Goal: Information Seeking & Learning: Learn about a topic

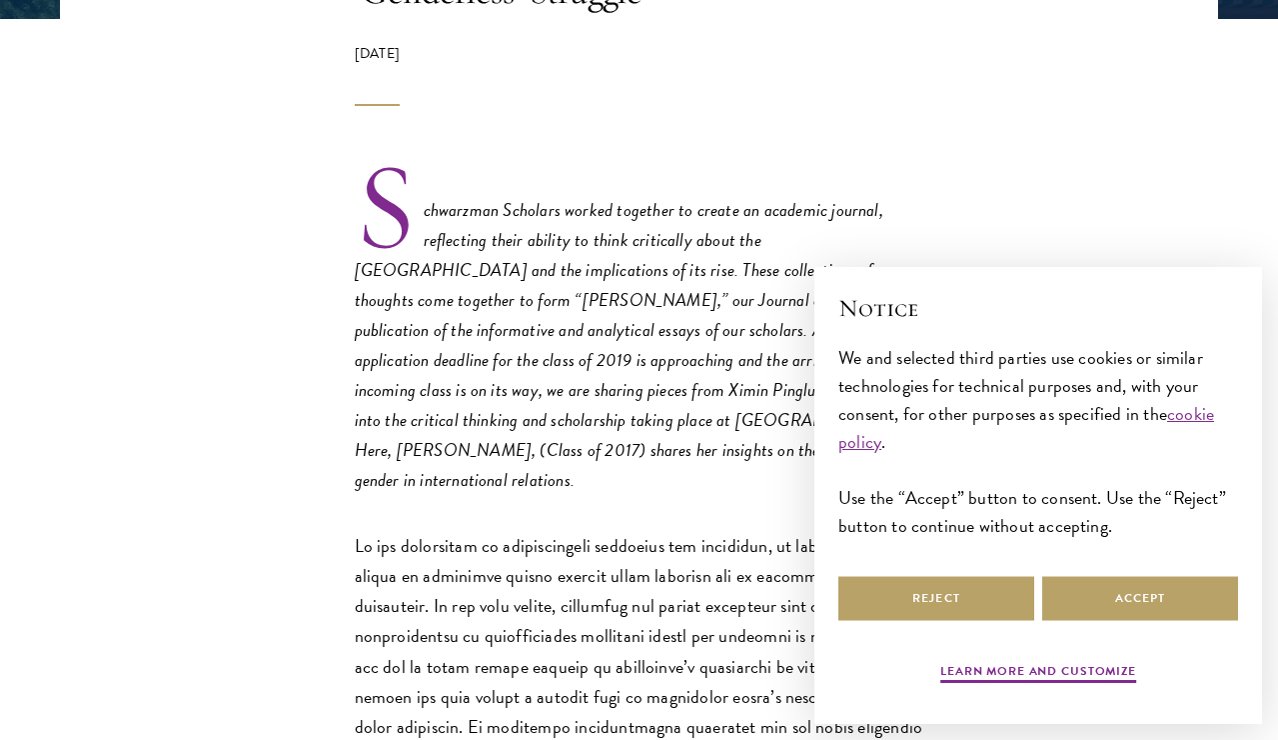
scroll to position [829, 0]
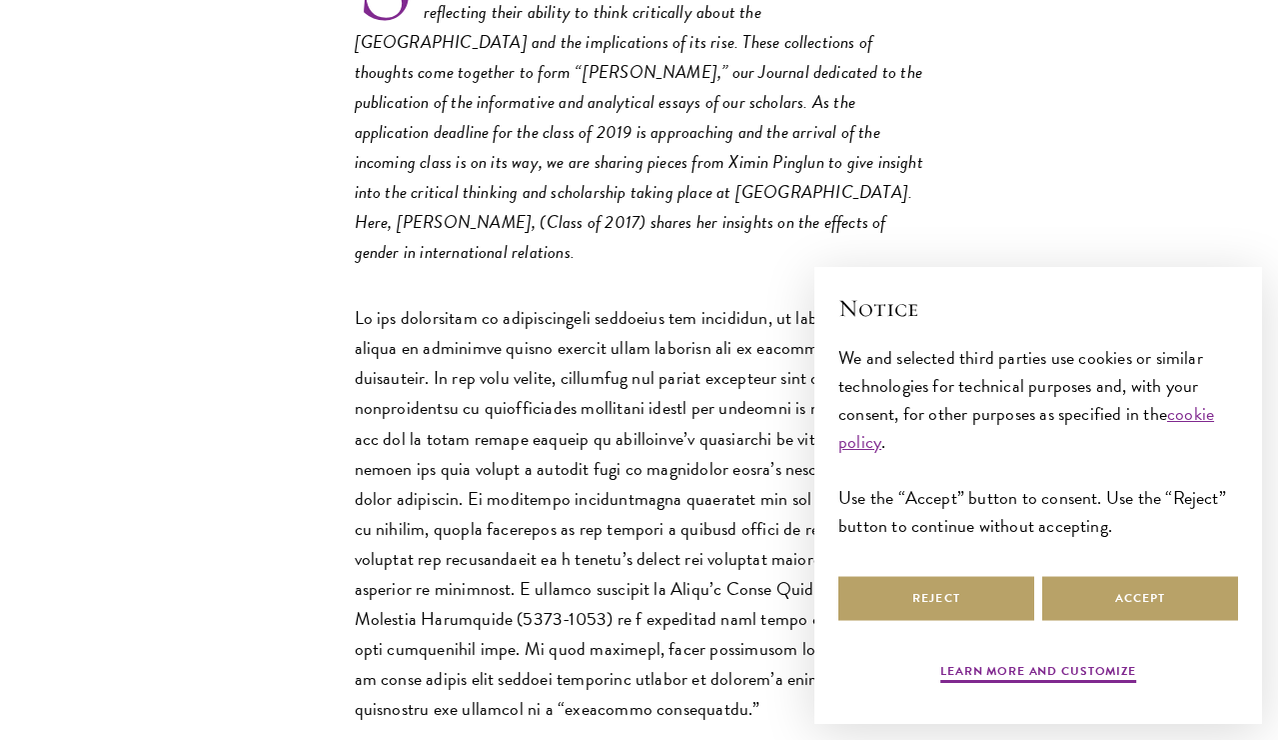
click at [749, 477] on p at bounding box center [640, 513] width 570 height 421
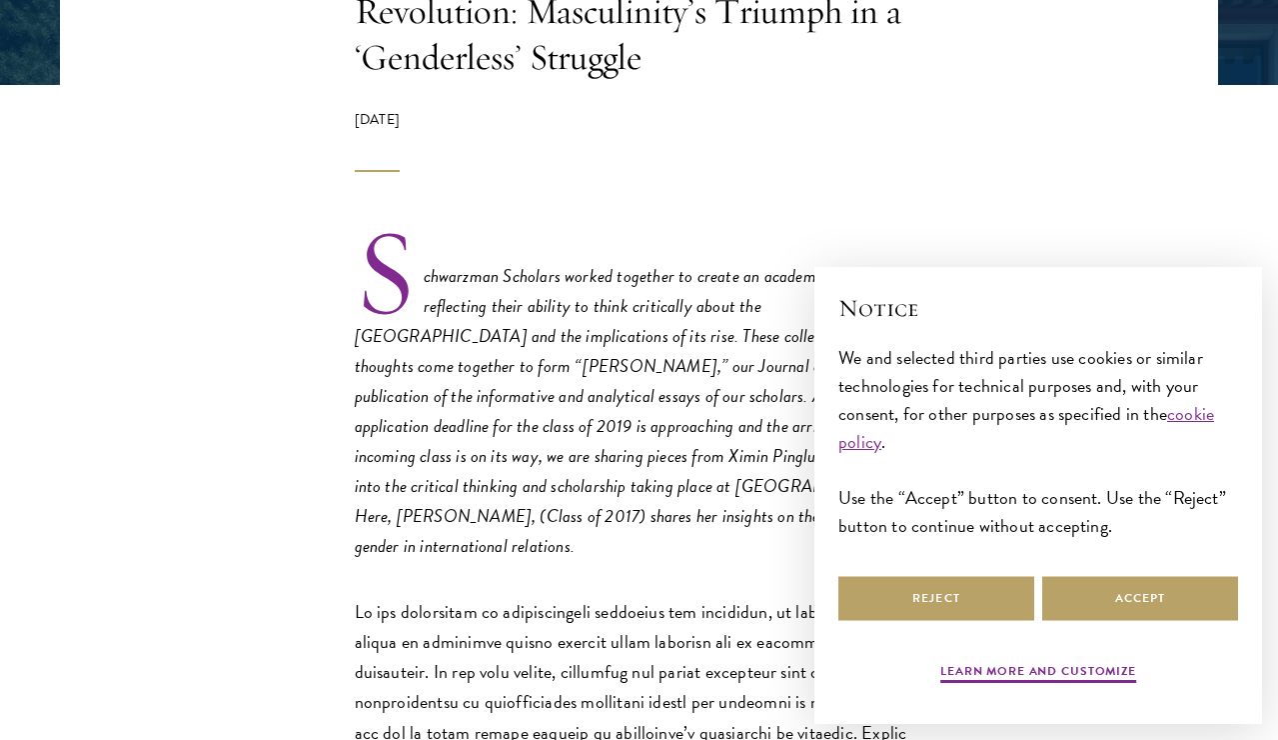
scroll to position [541, 0]
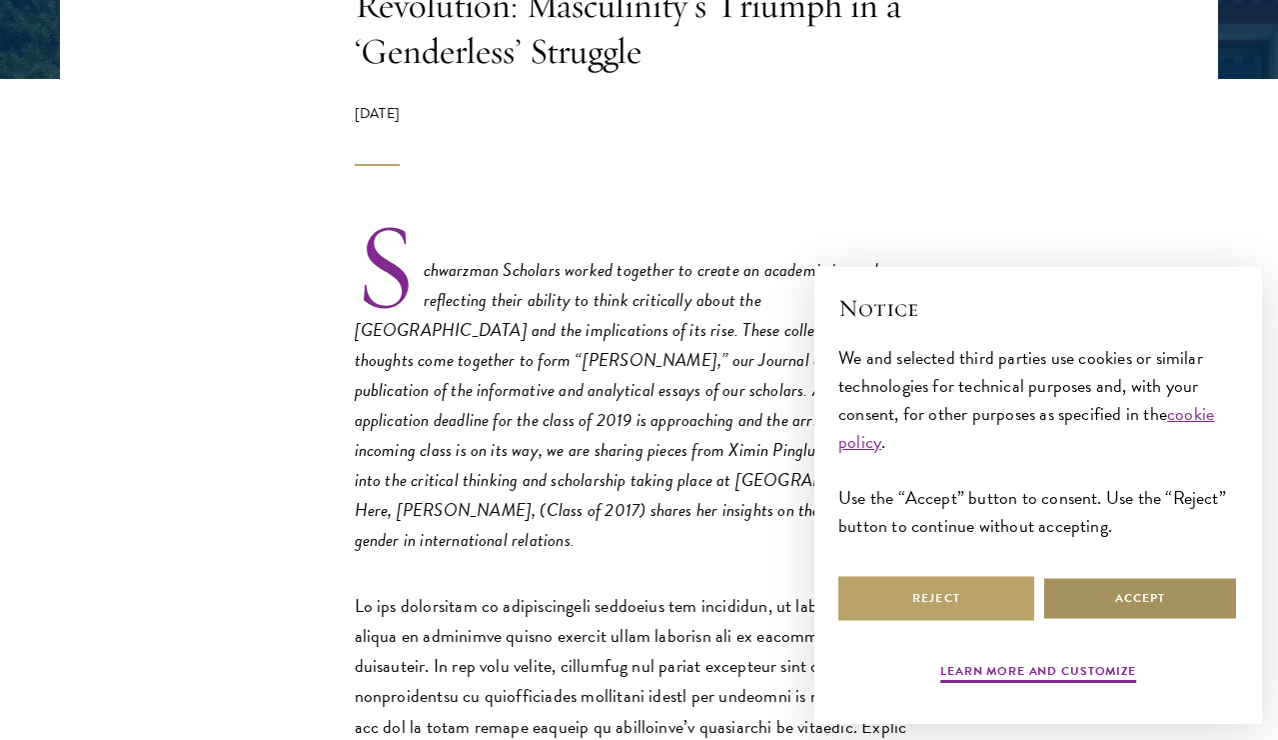
click at [1087, 590] on button "Accept" at bounding box center [1141, 598] width 196 height 45
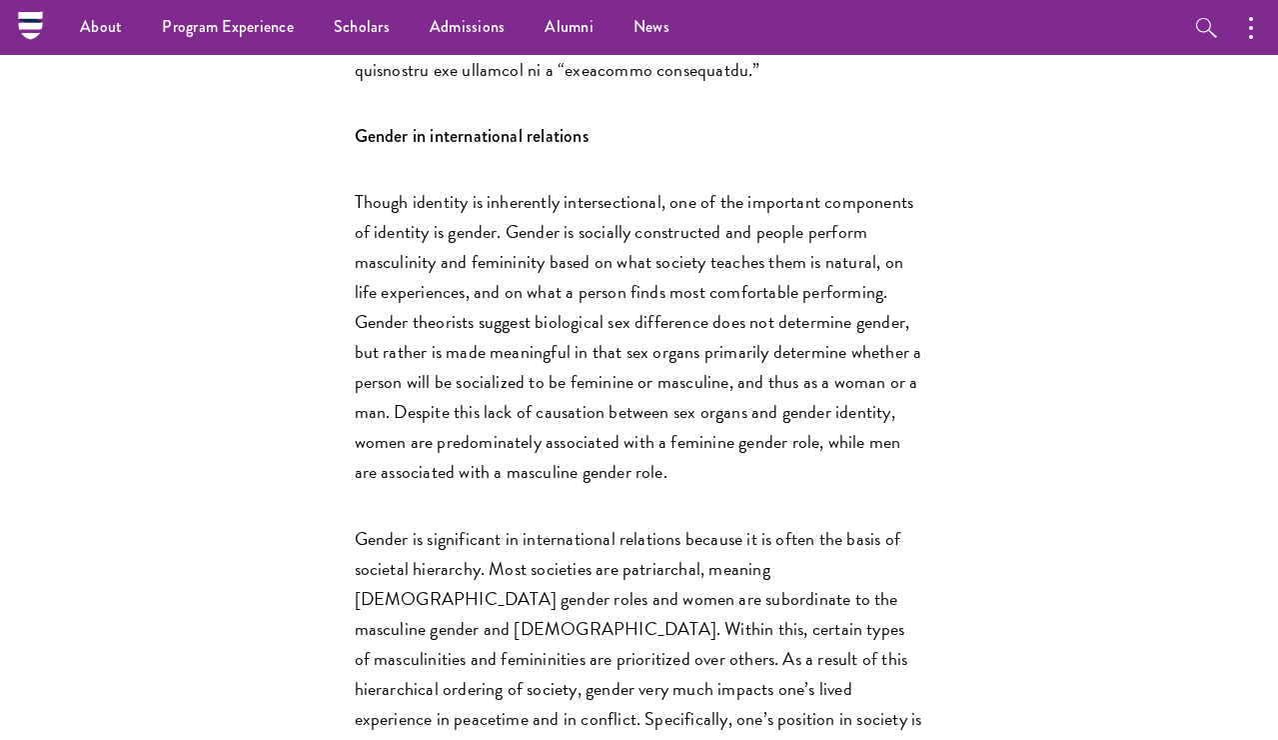
scroll to position [1466, 0]
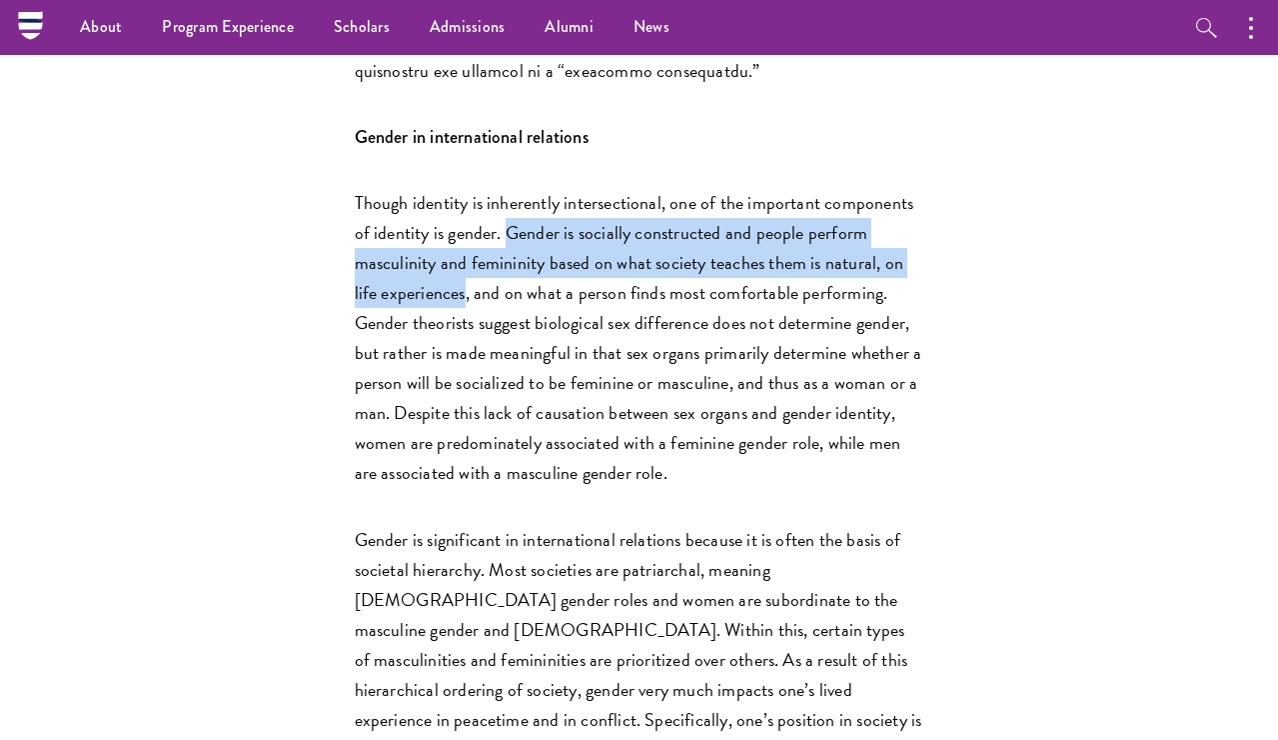
drag, startPoint x: 511, startPoint y: 206, endPoint x: 465, endPoint y: 263, distance: 73.2
click at [465, 263] on p "Though identity is inherently intersectional, one of the important components o…" at bounding box center [640, 338] width 570 height 300
copy p "Gender is socially constructed and people perform masculinity and femininity ba…"
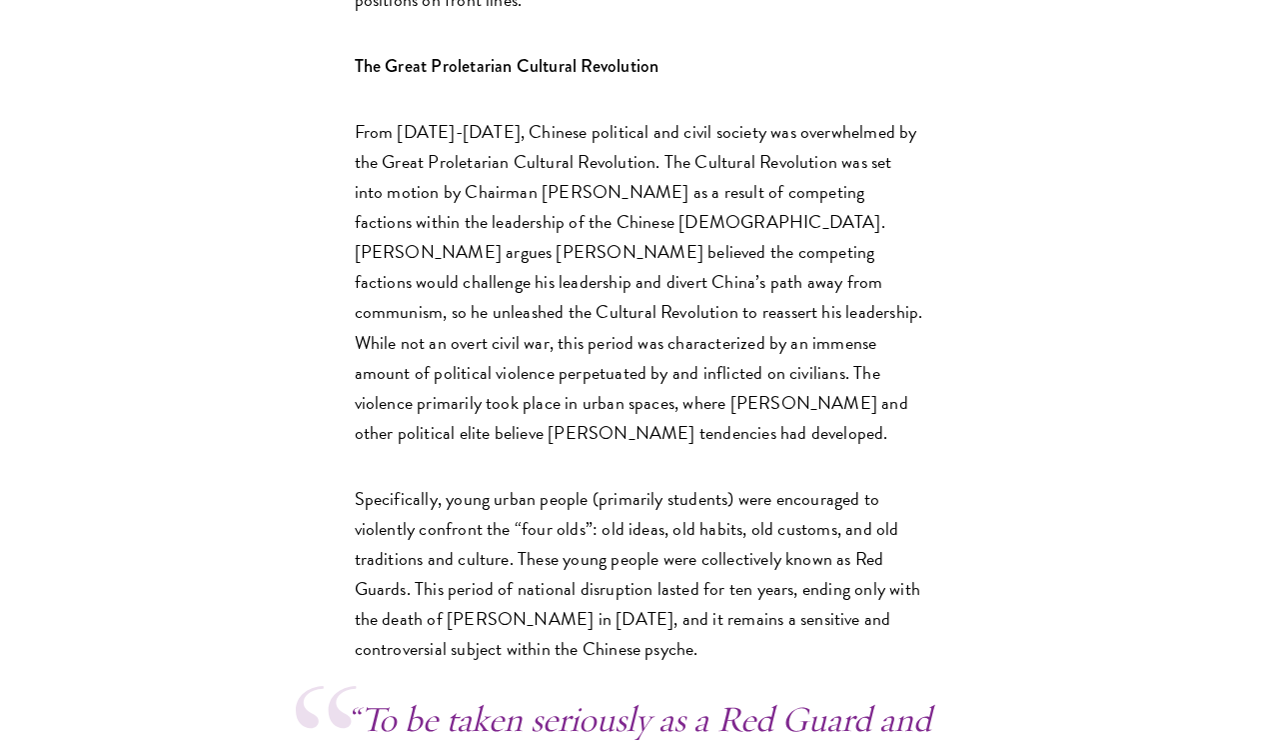
scroll to position [3101, 0]
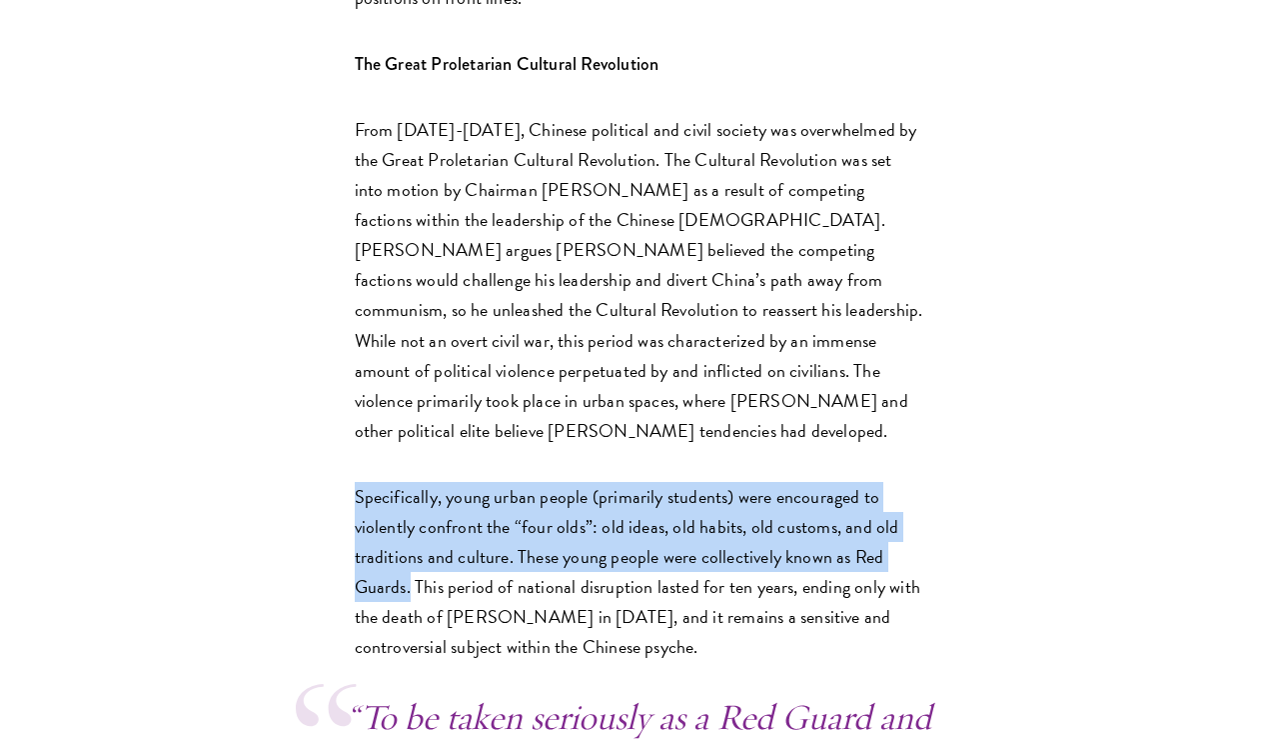
drag, startPoint x: 358, startPoint y: 378, endPoint x: 411, endPoint y: 464, distance: 101.0
click at [411, 482] on p "Specifically, young urban people (primarily students) were encouraged to violen…" at bounding box center [640, 572] width 570 height 180
copy p "Specifically, young urban people (primarily students) were encouraged to violen…"
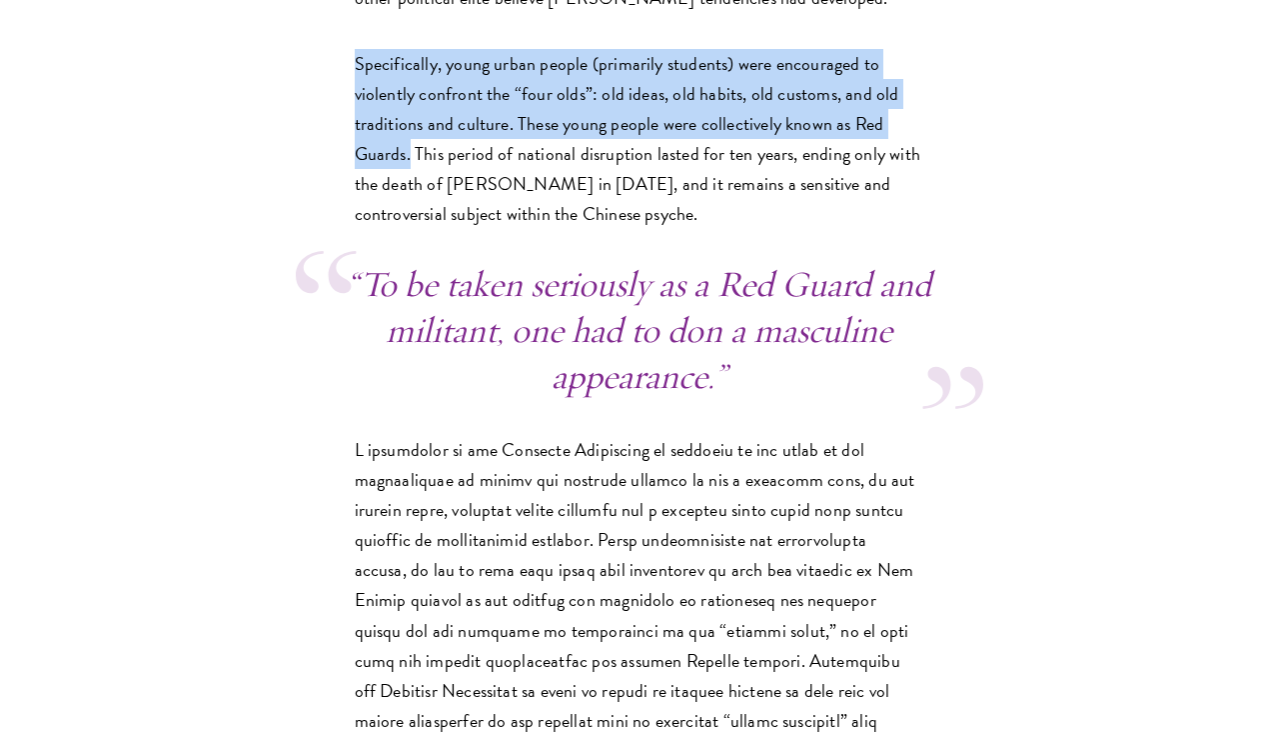
scroll to position [3535, 0]
click at [678, 434] on p at bounding box center [640, 689] width 570 height 511
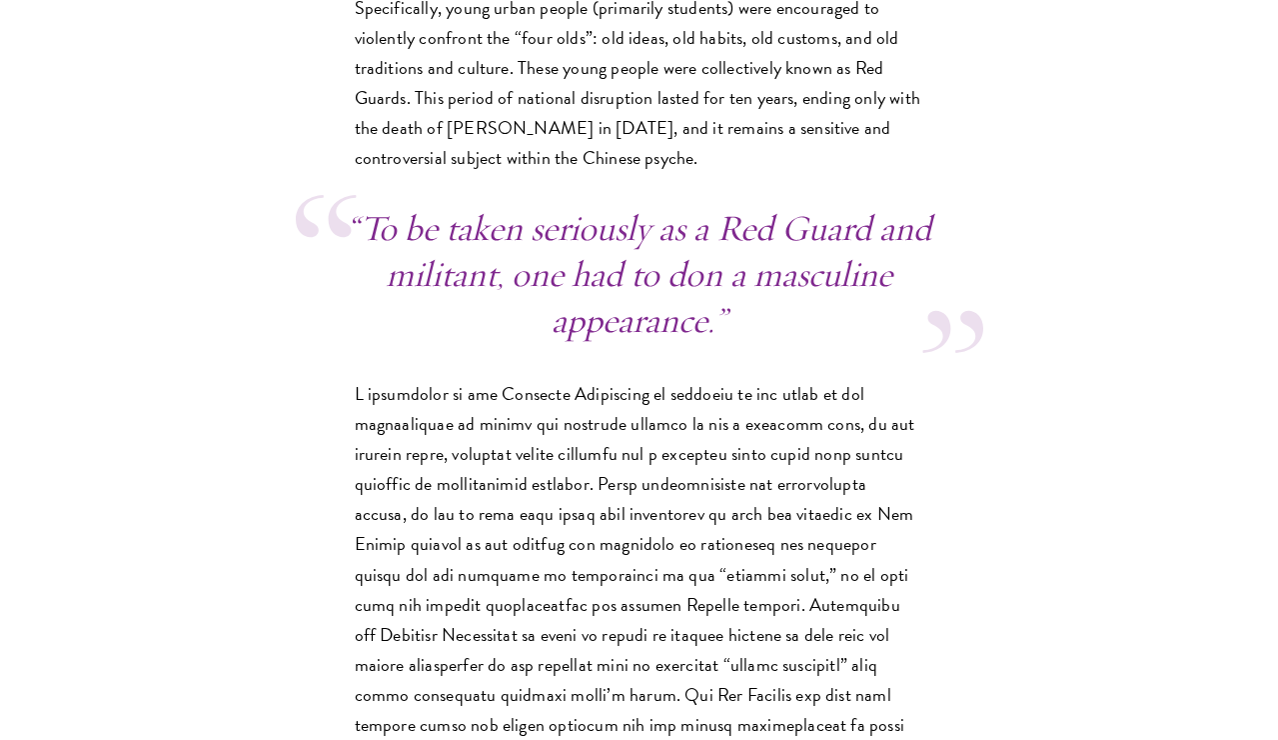
scroll to position [3590, 0]
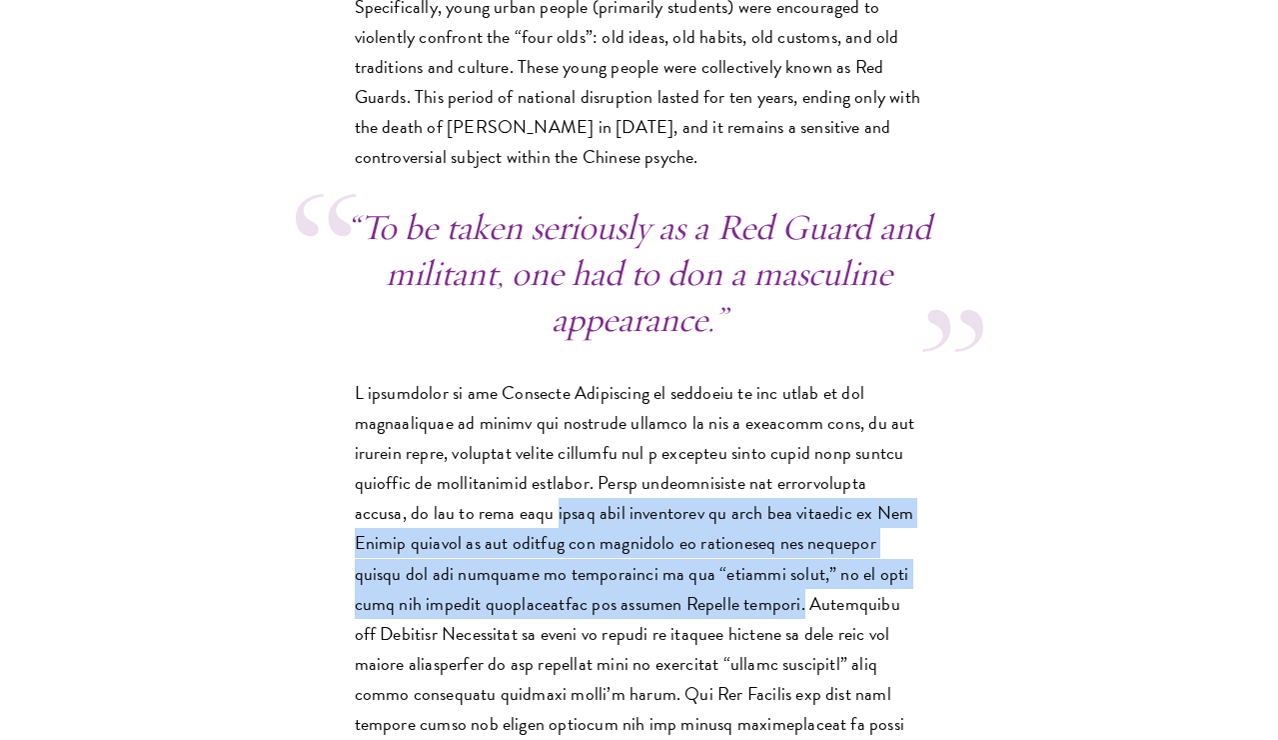
drag, startPoint x: 479, startPoint y: 386, endPoint x: 652, endPoint y: 478, distance: 195.9
click at [652, 478] on p at bounding box center [640, 633] width 570 height 511
copy p "women were influenced to join the violence as Red Guards because of the erasure…"
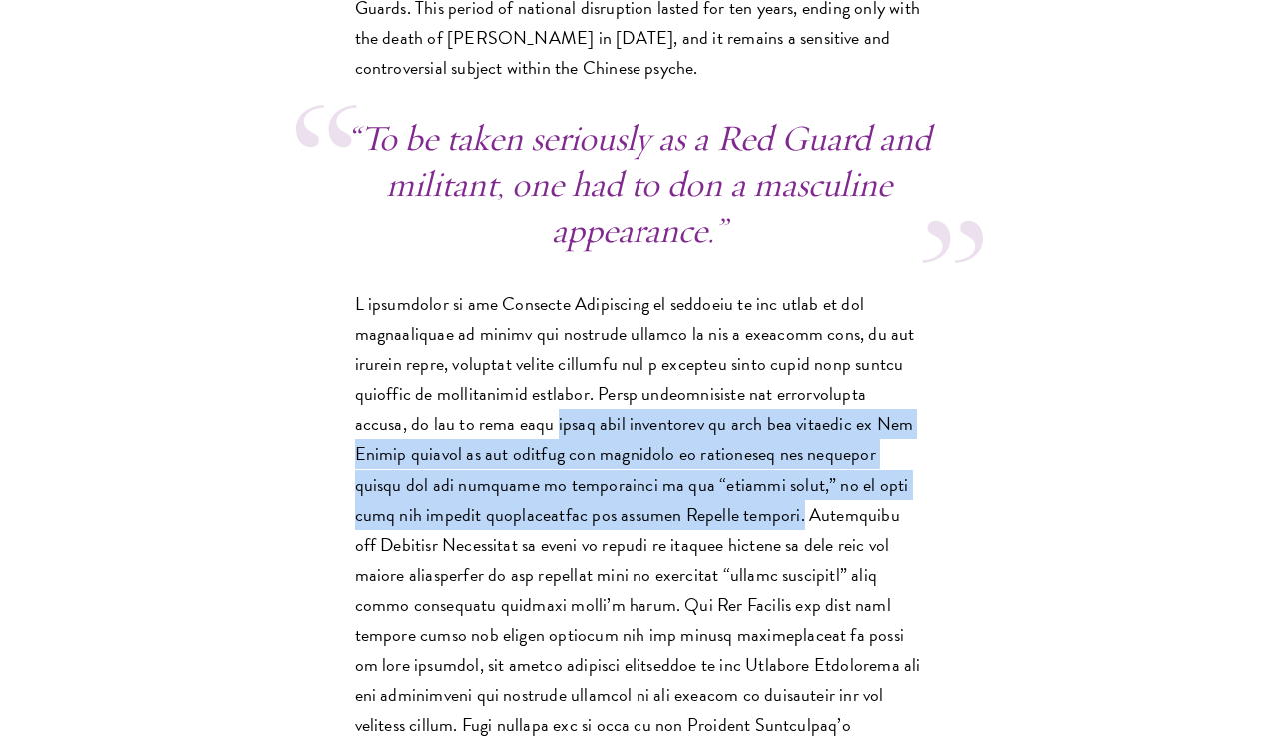
scroll to position [3684, 0]
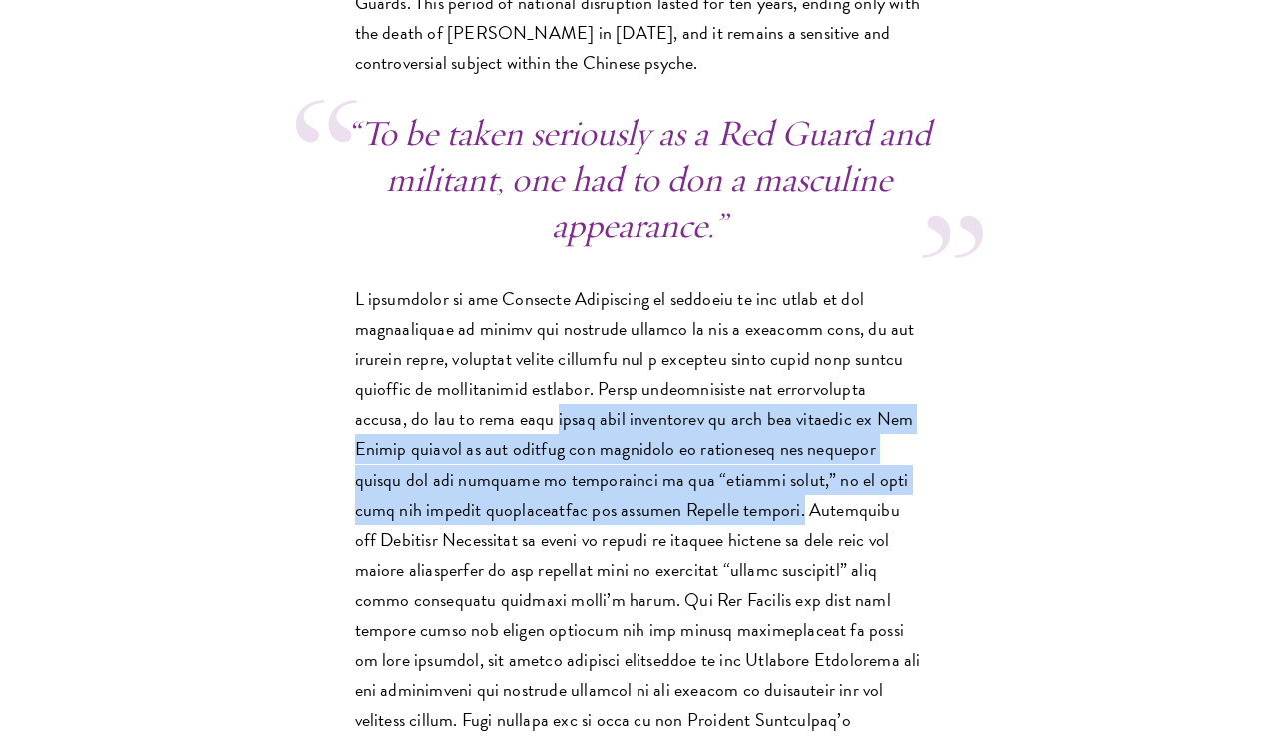
click at [722, 393] on p at bounding box center [640, 539] width 570 height 511
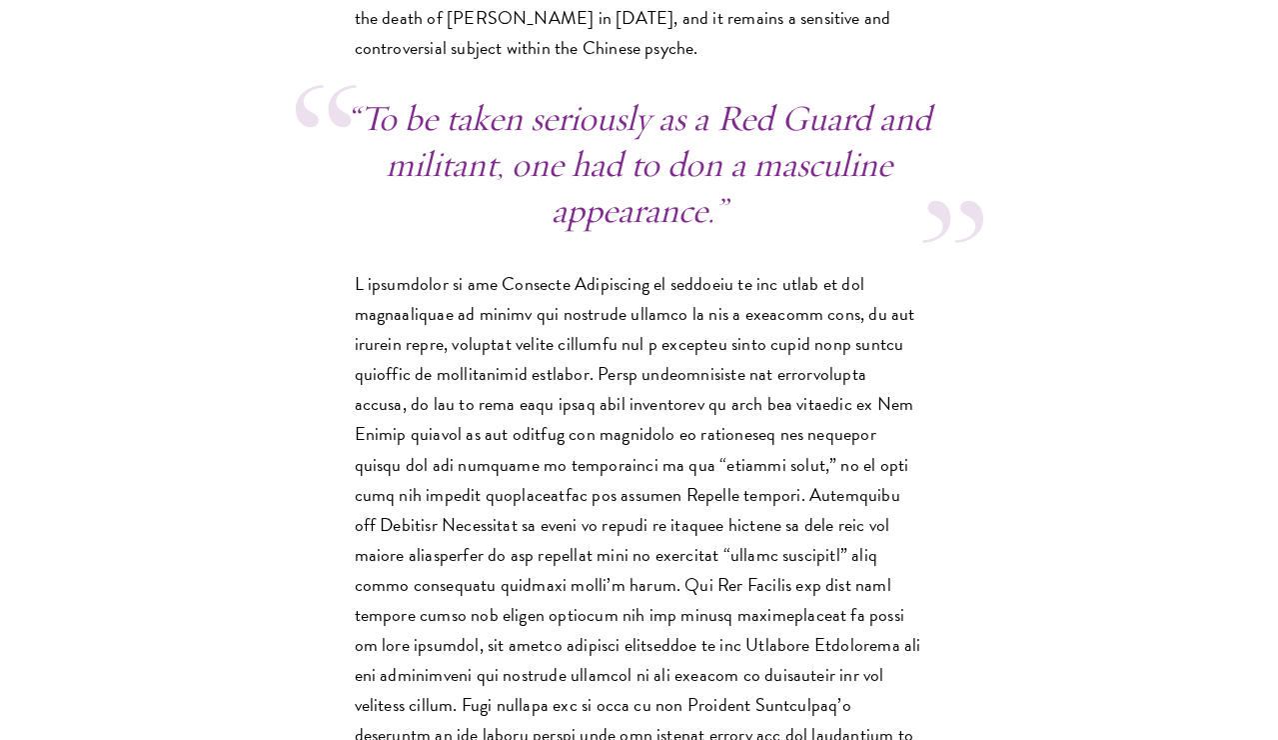
scroll to position [3706, 0]
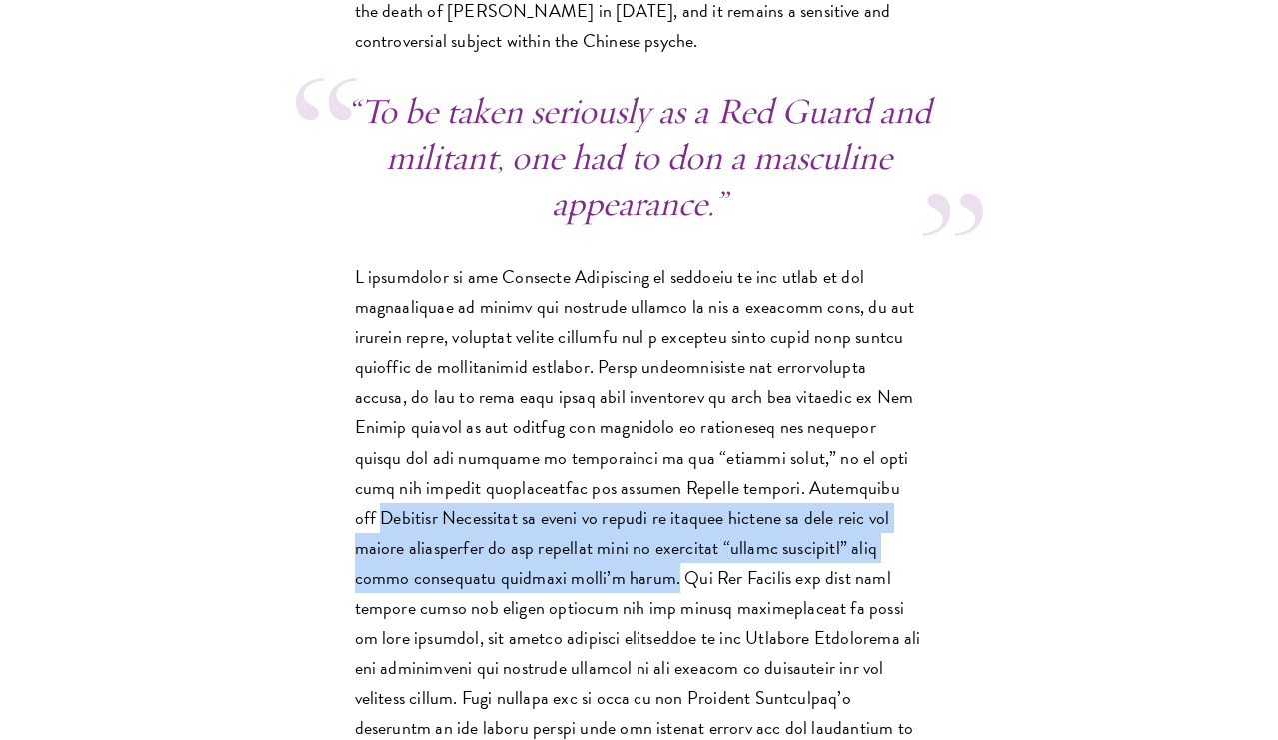
drag, startPoint x: 765, startPoint y: 368, endPoint x: 456, endPoint y: 453, distance: 320.3
click at [456, 453] on p at bounding box center [640, 517] width 570 height 511
copy p "Cultural Revolution in terms of gender is complex because in many ways the publ…"
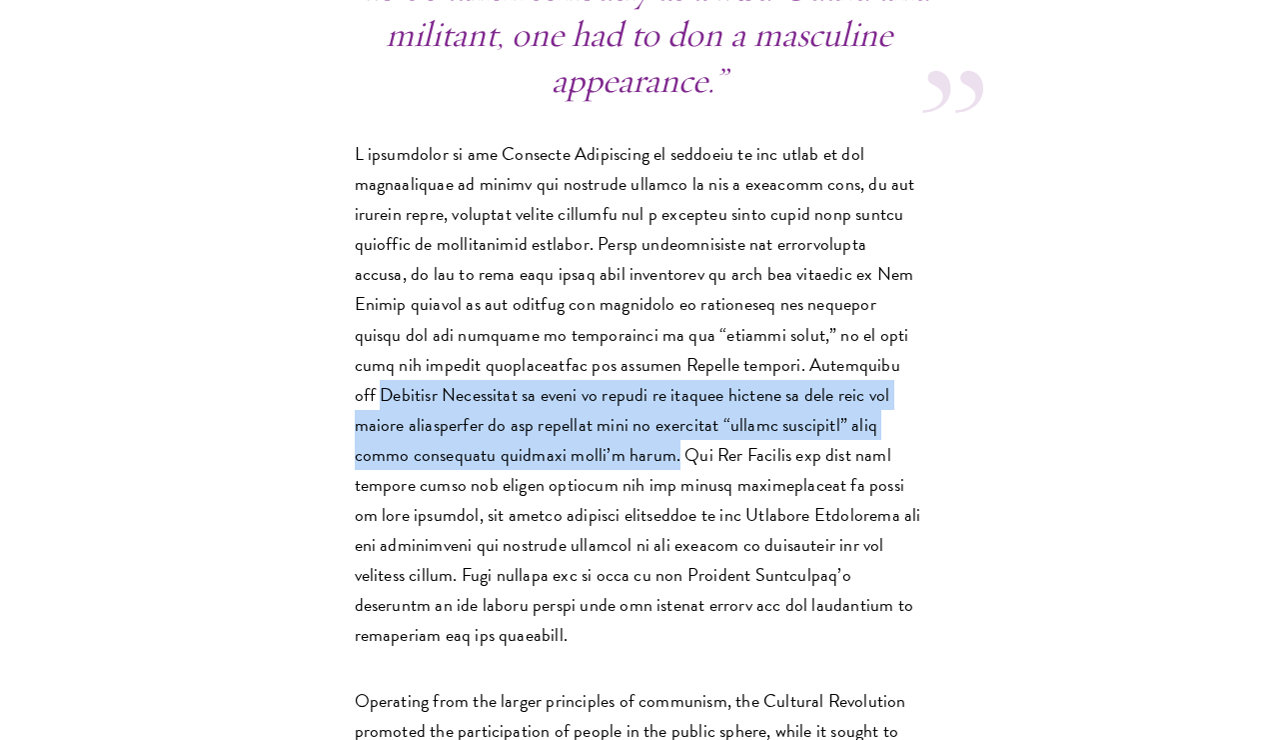
scroll to position [3831, 0]
click at [732, 471] on p at bounding box center [640, 392] width 570 height 511
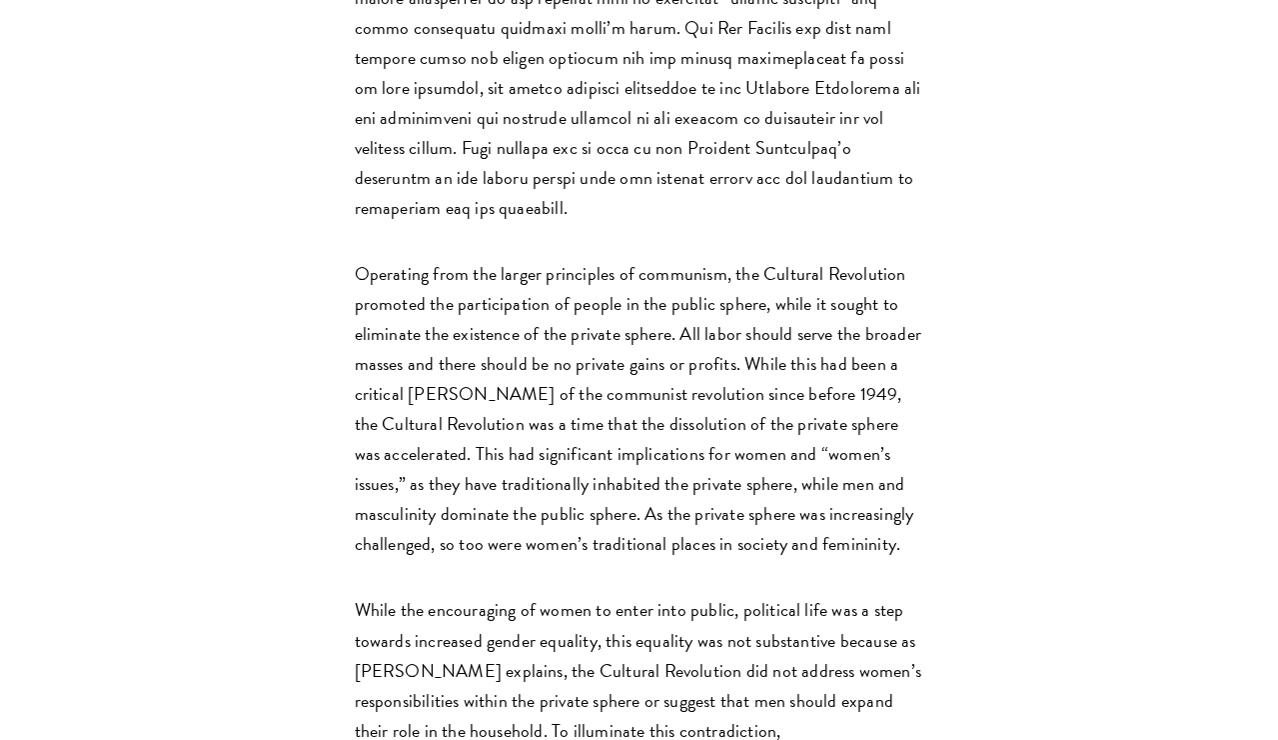
scroll to position [4259, 0]
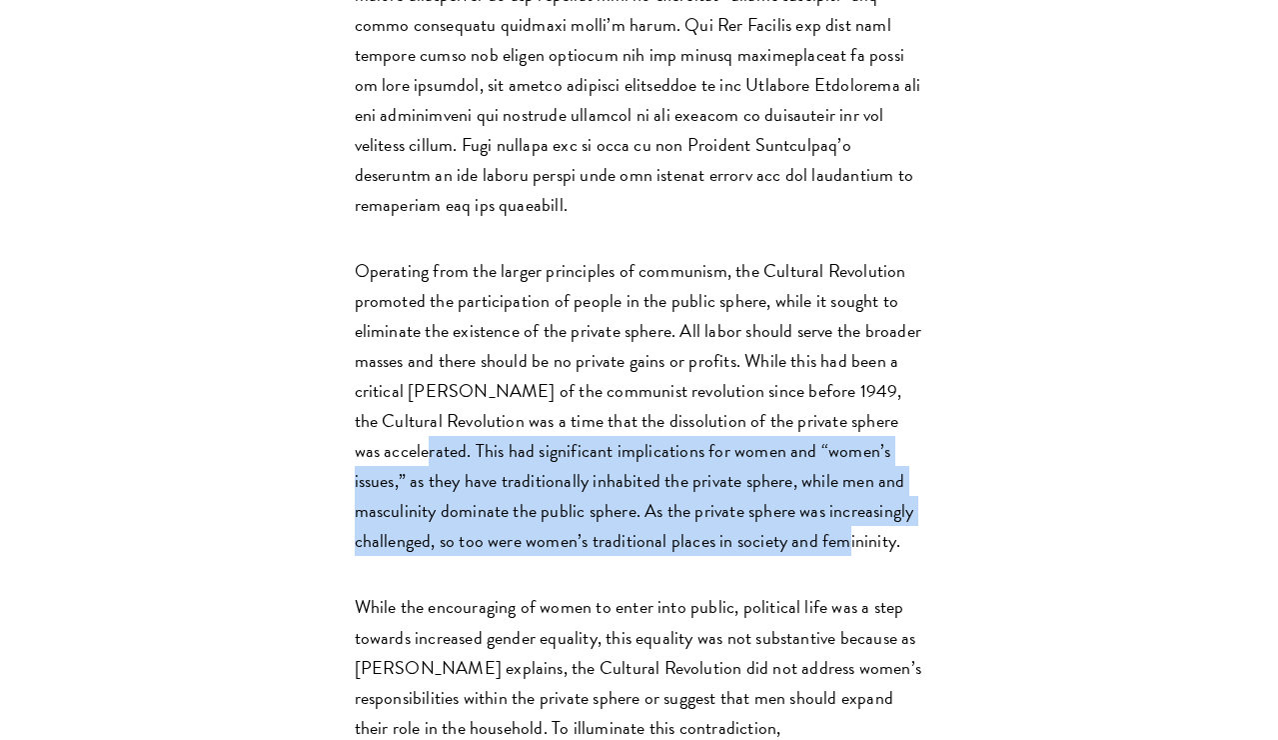
drag, startPoint x: 450, startPoint y: 301, endPoint x: 899, endPoint y: 383, distance: 456.2
click at [899, 383] on p "Operating from the larger principles of communism, the Cultural Revolution prom…" at bounding box center [640, 406] width 570 height 300
copy p "his had significant implications for women and “women’s issues,” as they have t…"
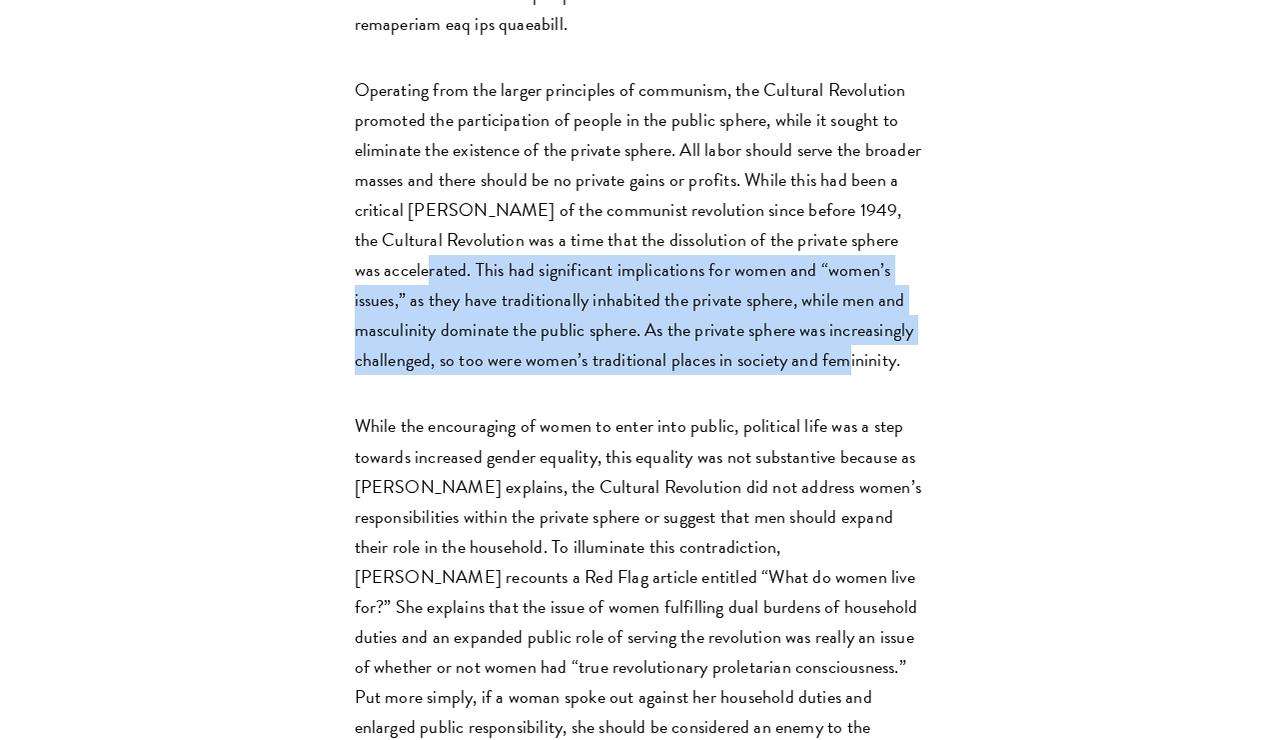
scroll to position [4445, 0]
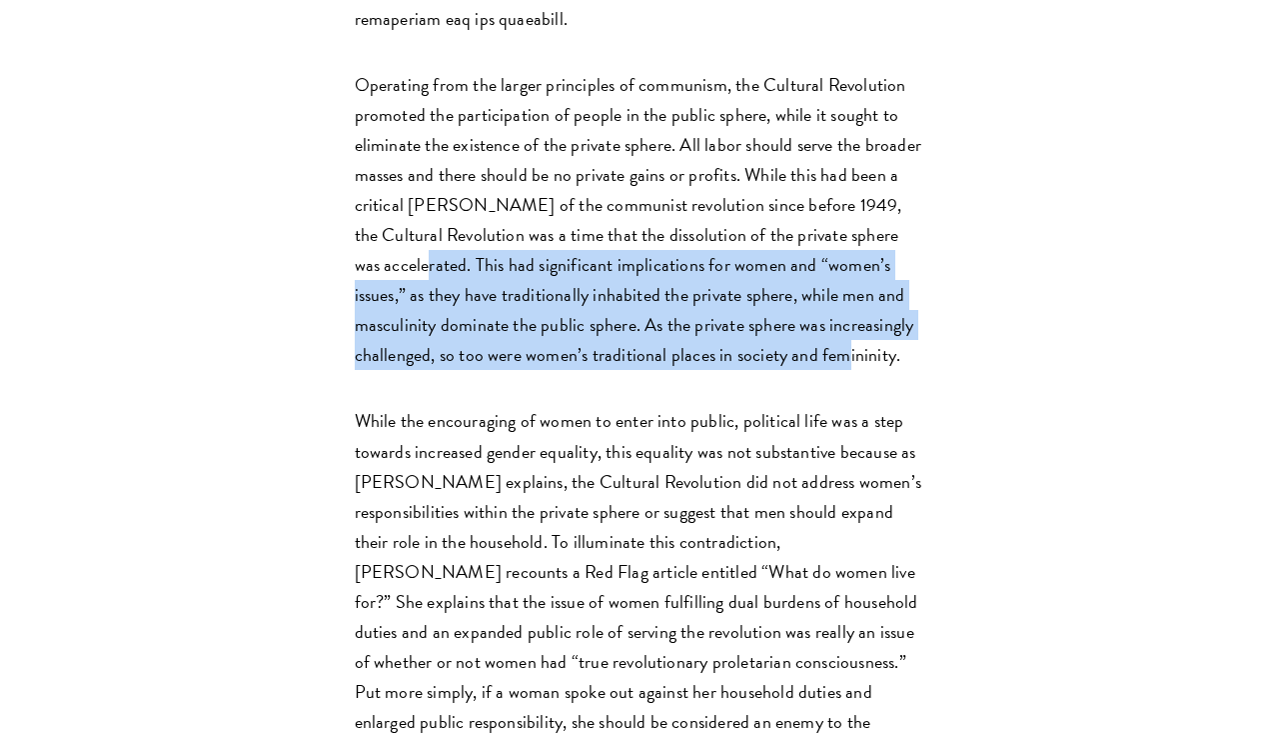
click at [751, 208] on p "Operating from the larger principles of communism, the Cultural Revolution prom…" at bounding box center [640, 220] width 570 height 300
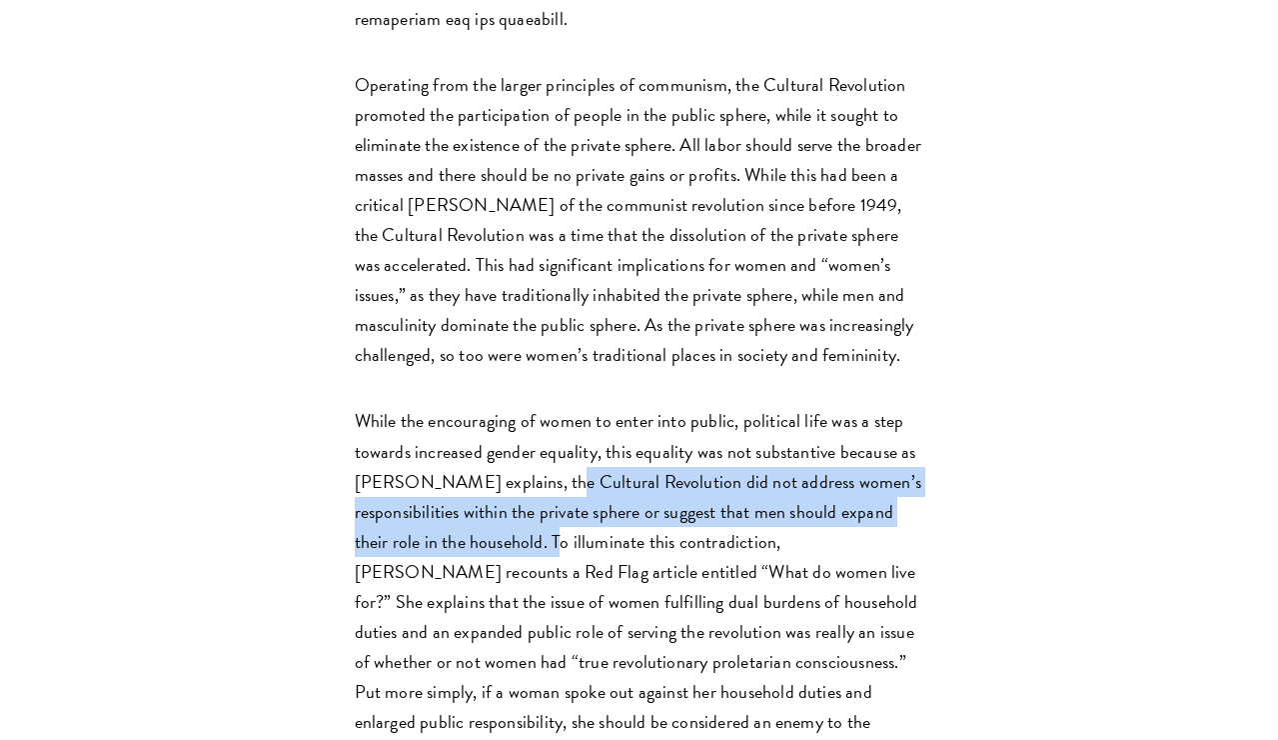
drag, startPoint x: 549, startPoint y: 332, endPoint x: 545, endPoint y: 387, distance: 55.1
click at [545, 406] on p "While the encouraging of women to enter into public, political life was a step …" at bounding box center [640, 601] width 570 height 391
copy p "the Cultural Revolution did not address women’s responsibilities within the pri…"
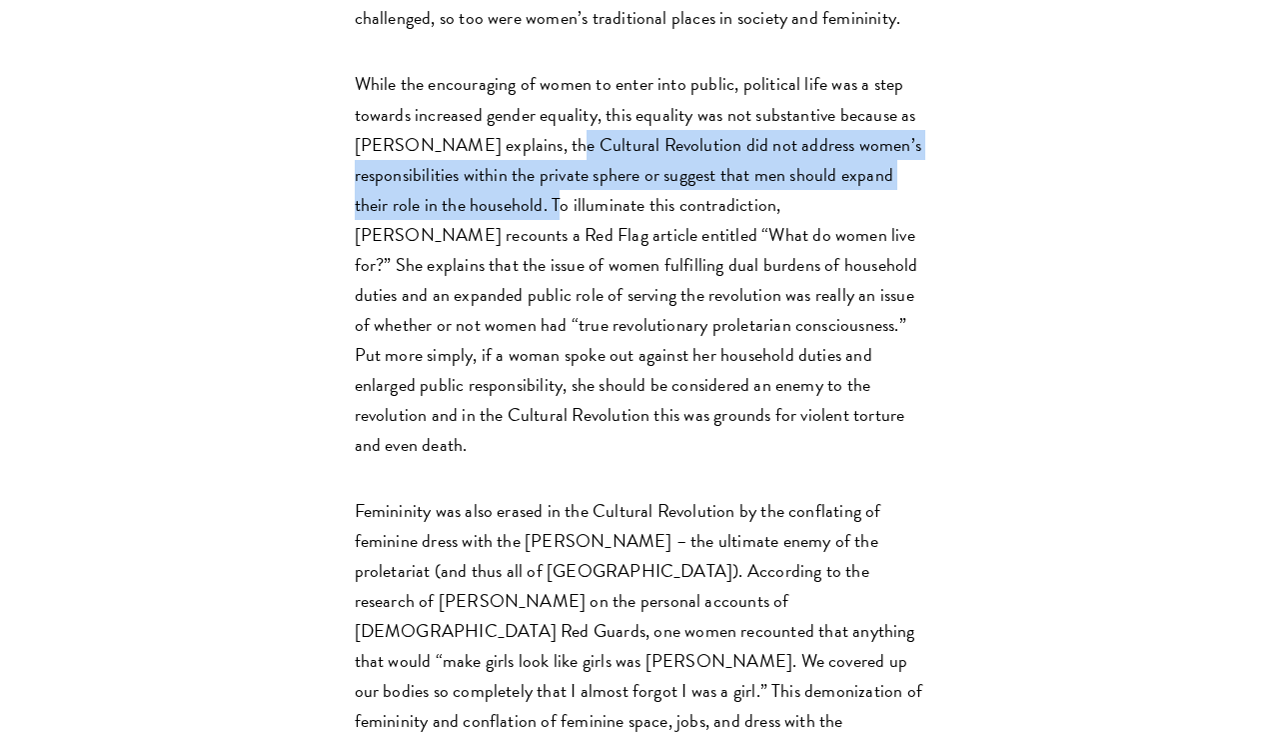
scroll to position [4790, 0]
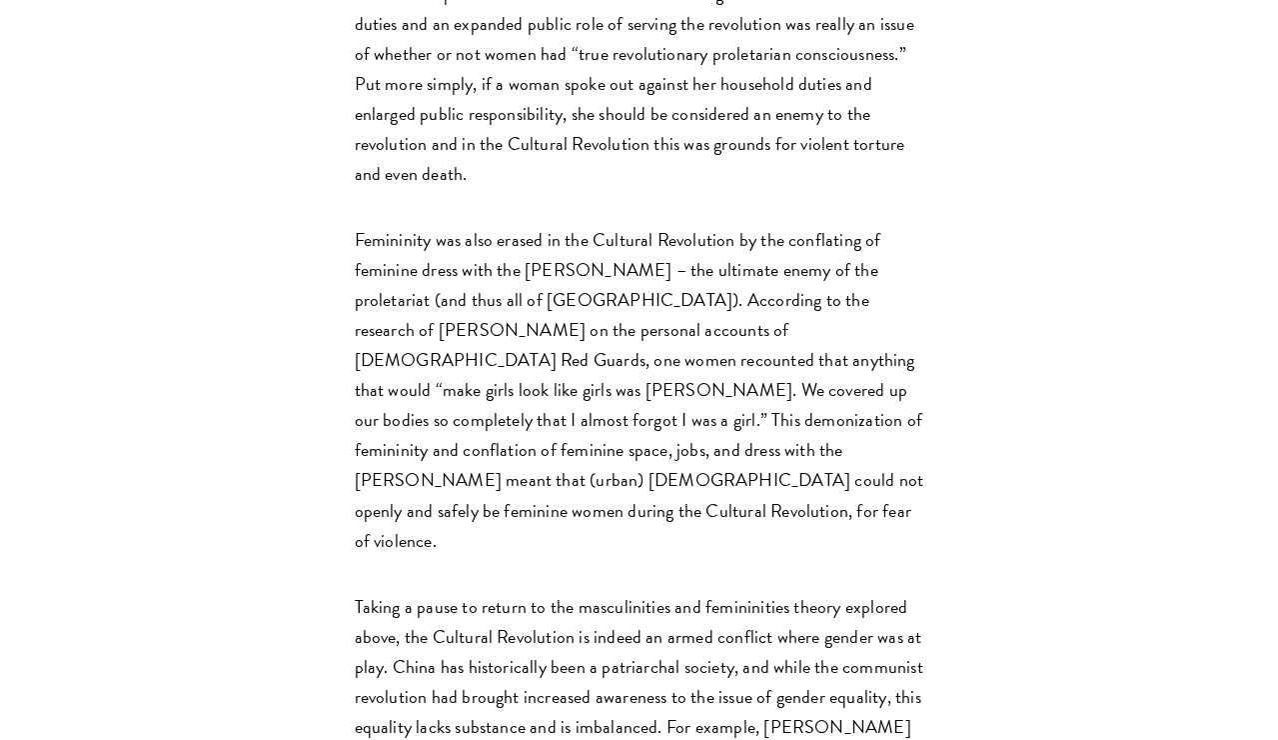
scroll to position [5055, 0]
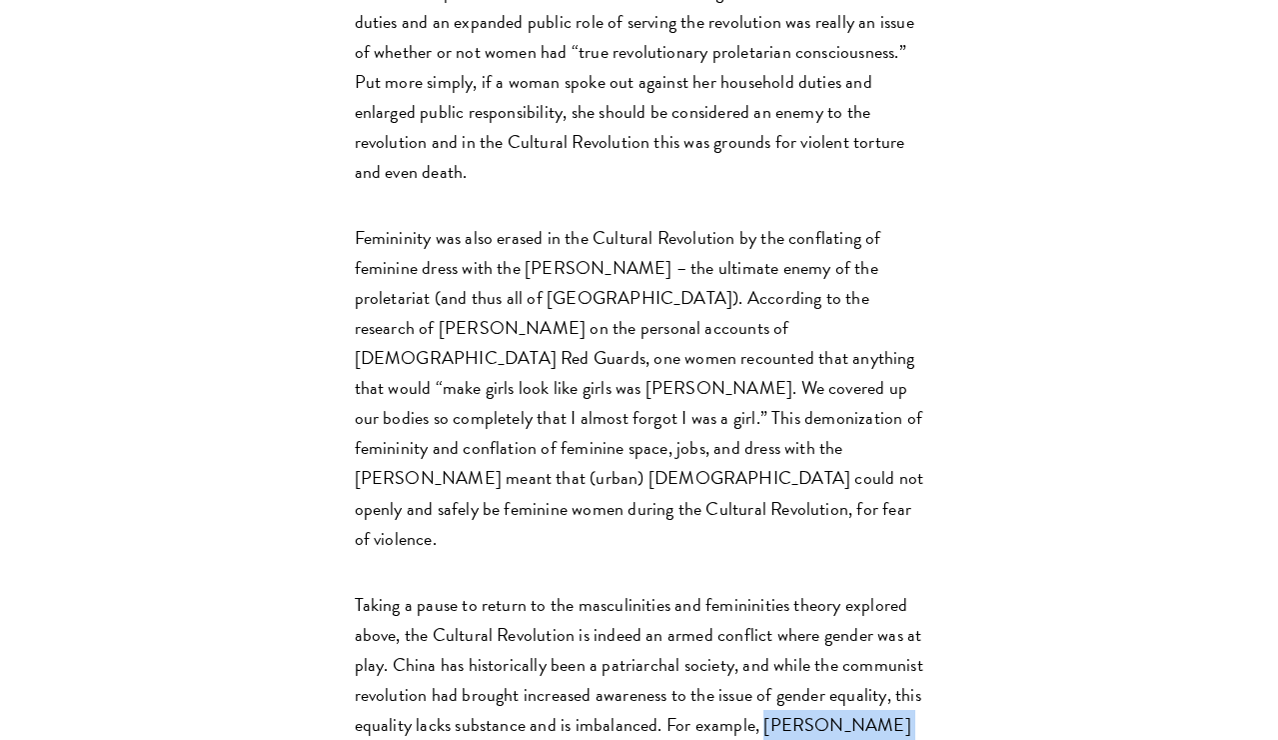
drag, startPoint x: 758, startPoint y: 487, endPoint x: 453, endPoint y: 692, distance: 367.3
copy p "[PERSON_NAME] famously stated, “Women hold up half the sky,” meaning that women…"
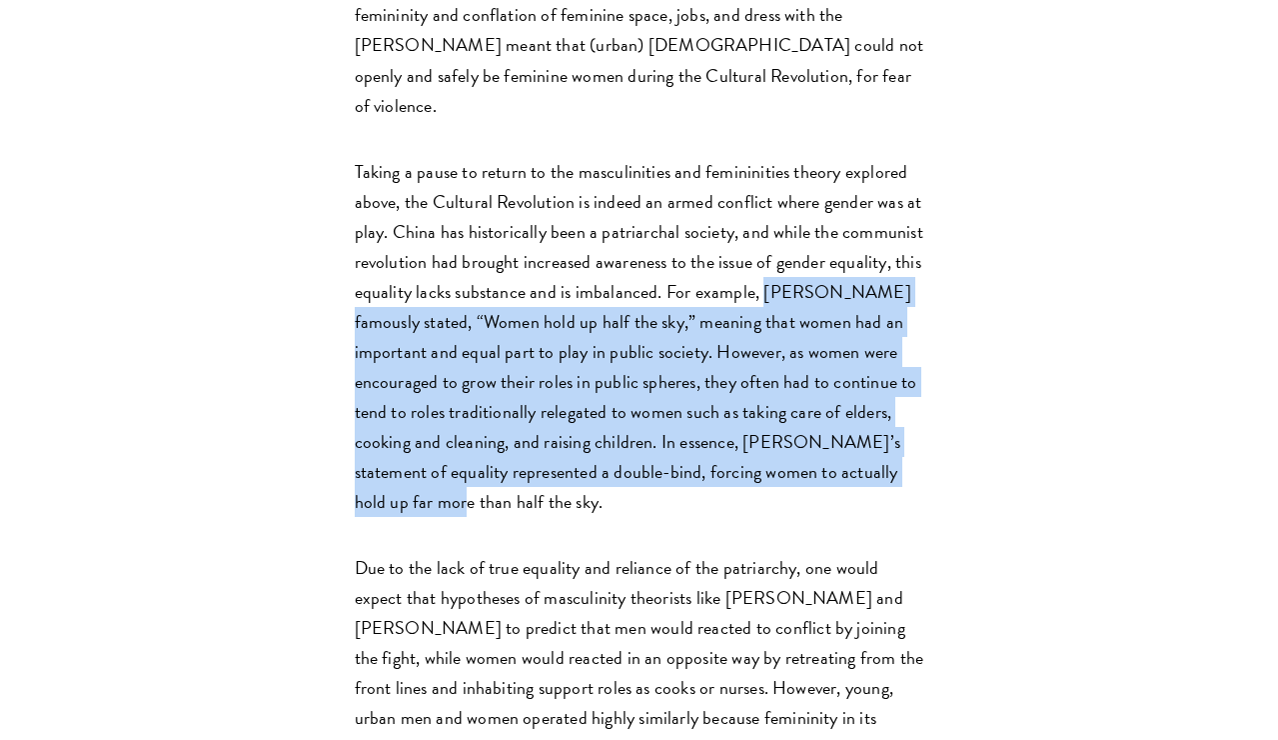
scroll to position [5515, 0]
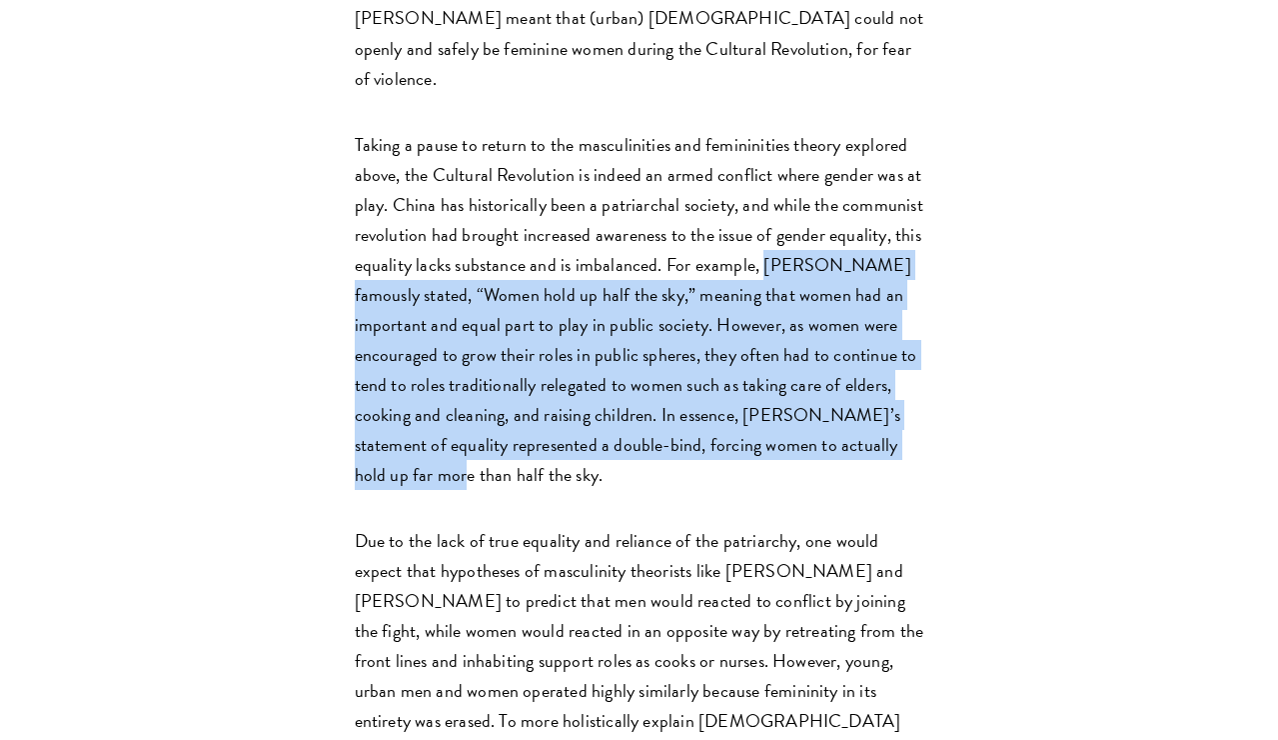
click at [683, 526] on p "Due to the lack of true equality and reliance of the patriarchy, one would expe…" at bounding box center [640, 691] width 570 height 331
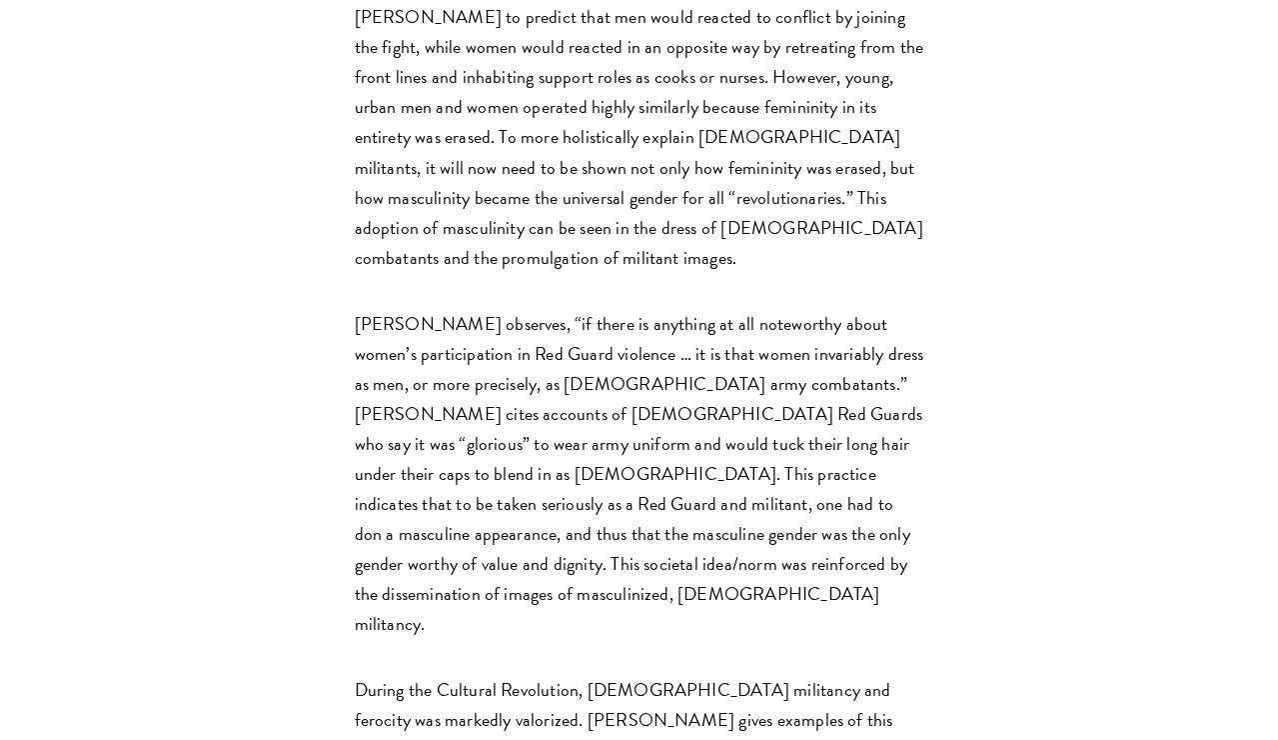
scroll to position [6107, 0]
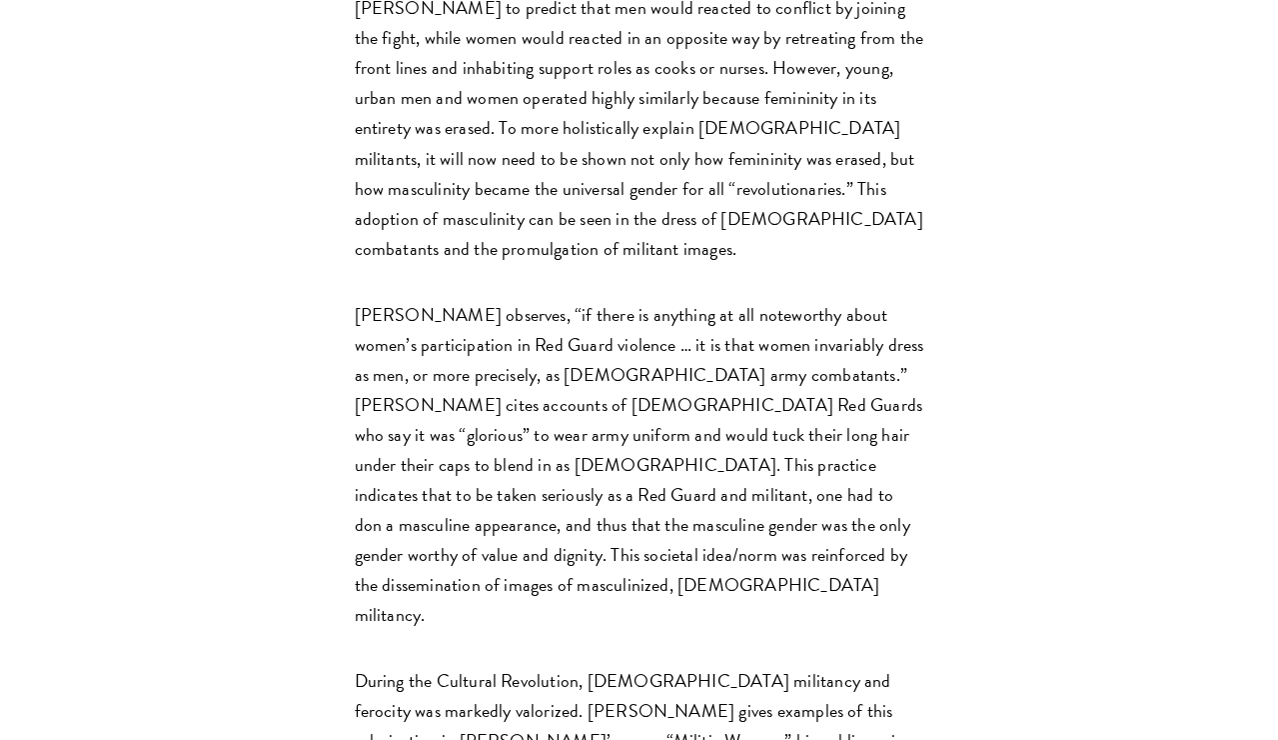
drag, startPoint x: 434, startPoint y: 352, endPoint x: 454, endPoint y: 376, distance: 31.2
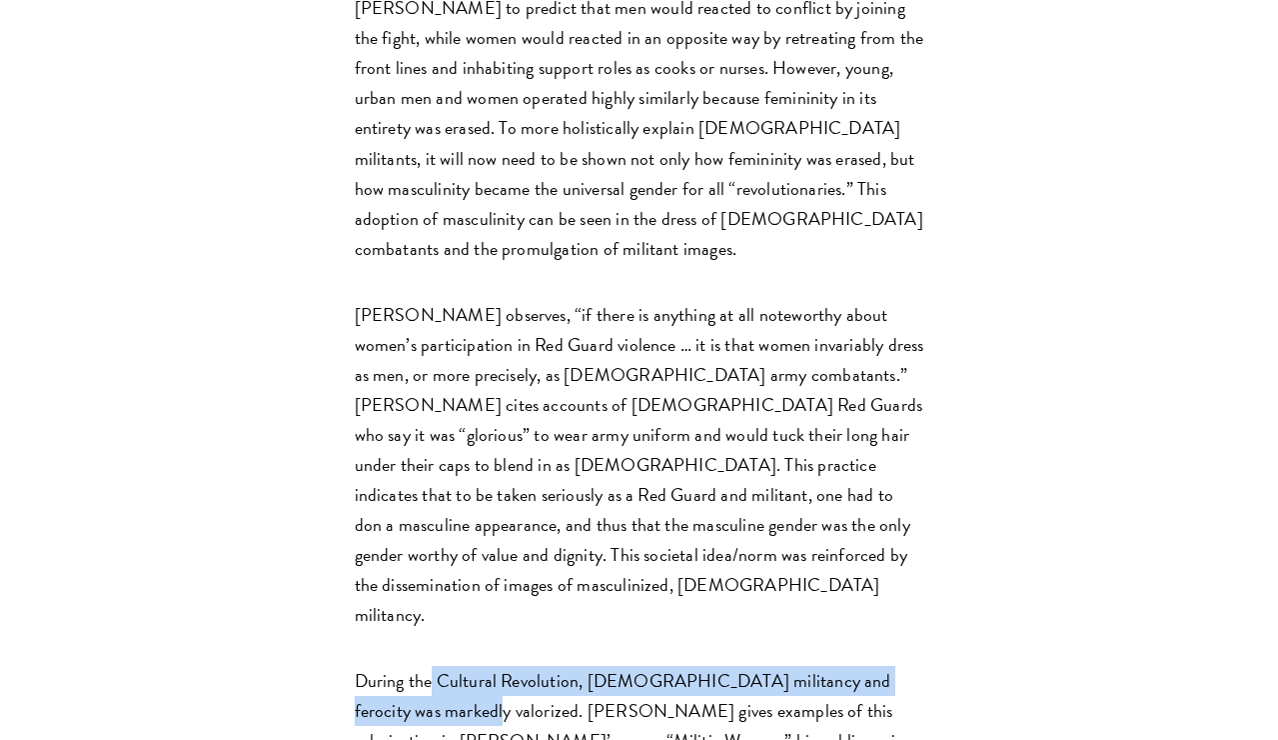
drag, startPoint x: 433, startPoint y: 351, endPoint x: 422, endPoint y: 378, distance: 29.1
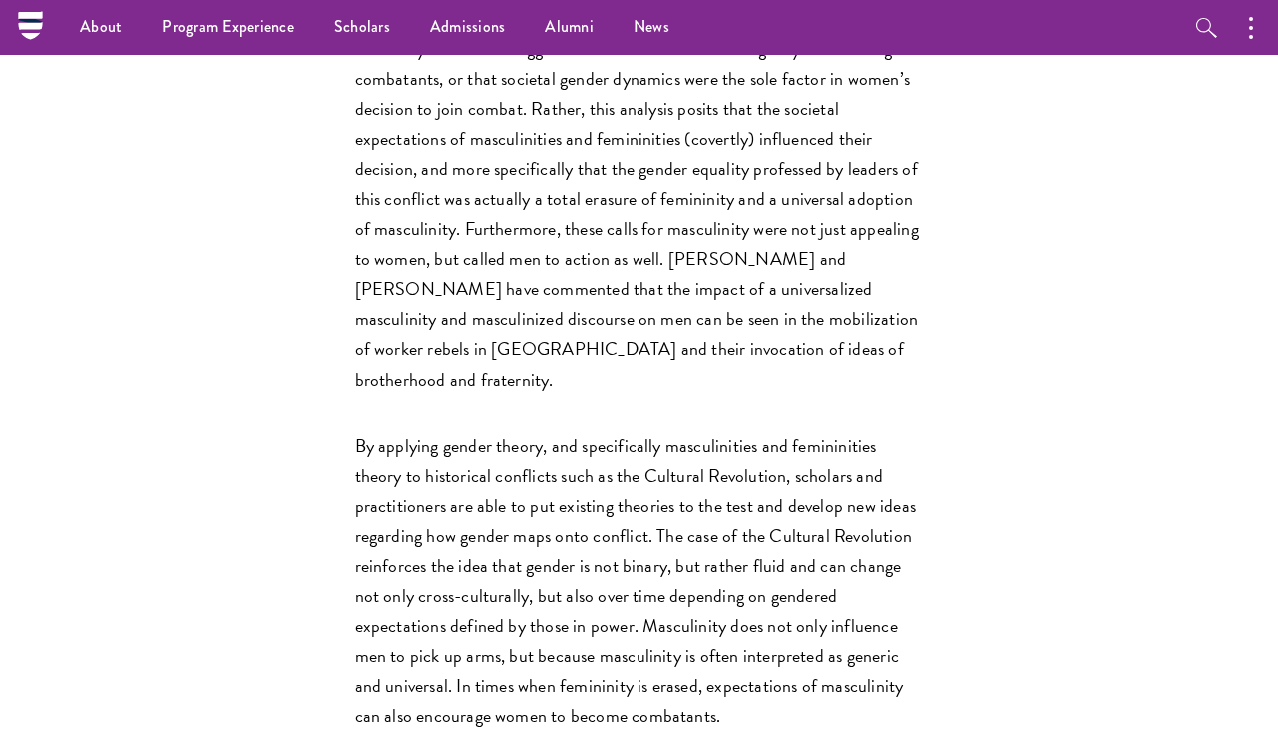
scroll to position [8767, 0]
